Goal: Navigation & Orientation: Find specific page/section

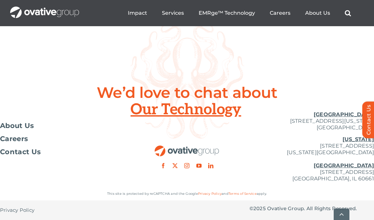
scroll to position [2501, 0]
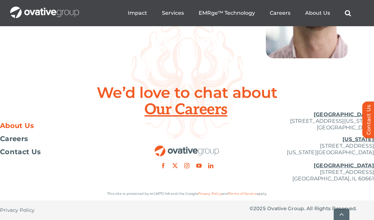
click at [29, 129] on span "About Us" at bounding box center [17, 126] width 34 height 7
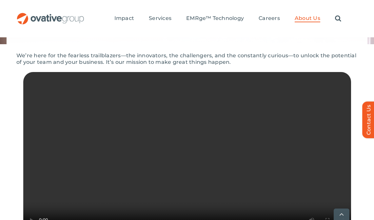
scroll to position [136, 0]
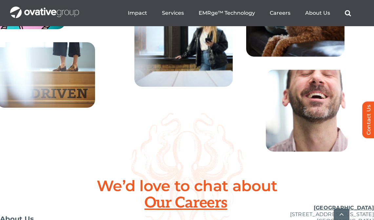
scroll to position [2500, 0]
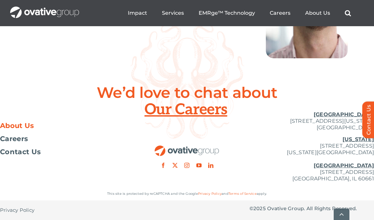
click at [31, 127] on span "About Us" at bounding box center [17, 126] width 34 height 7
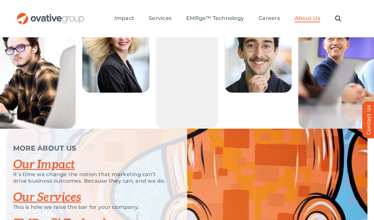
scroll to position [1323, 0]
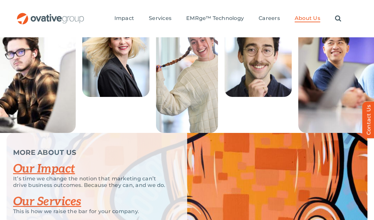
click at [121, 84] on img at bounding box center [115, 57] width 67 height 79
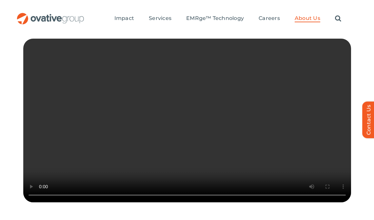
scroll to position [0, 0]
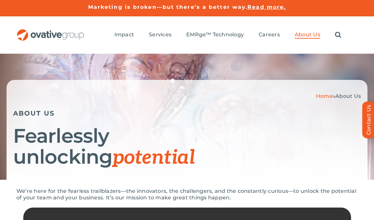
click at [63, 34] on img "OG_Full_horizontal_RGB" at bounding box center [50, 34] width 68 height 11
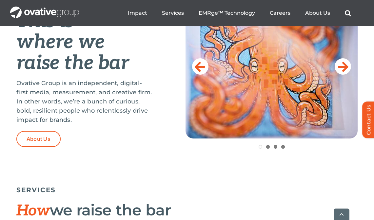
scroll to position [298, 0]
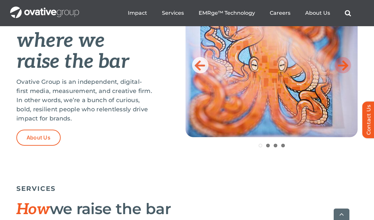
click at [340, 65] on icon at bounding box center [343, 65] width 10 height 13
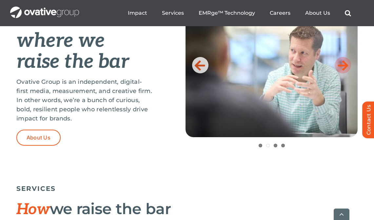
click at [340, 65] on icon at bounding box center [343, 65] width 10 height 13
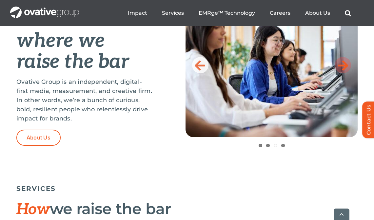
click at [340, 65] on icon at bounding box center [343, 65] width 10 height 13
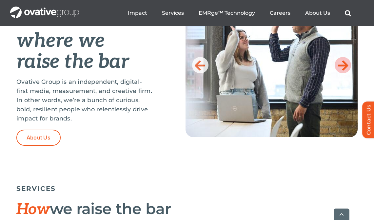
click at [340, 65] on icon at bounding box center [343, 65] width 10 height 13
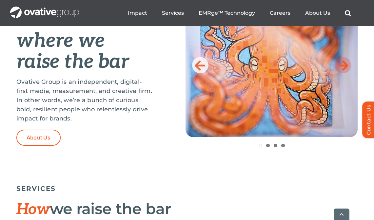
click at [340, 65] on icon at bounding box center [343, 65] width 10 height 13
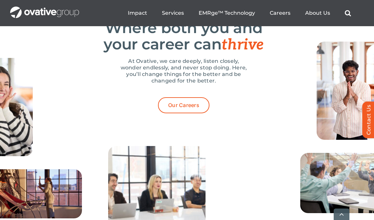
scroll to position [2116, 0]
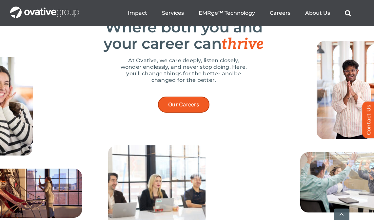
click at [175, 113] on link "Our Careers" at bounding box center [184, 105] width 52 height 16
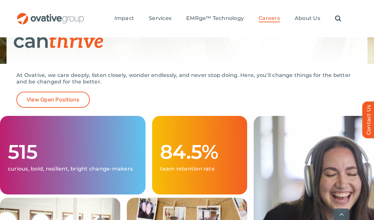
scroll to position [116, 0]
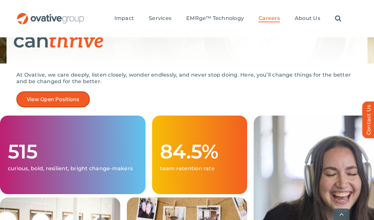
click at [68, 97] on span "View Open Positions" at bounding box center [53, 99] width 53 height 6
